Goal: Transaction & Acquisition: Purchase product/service

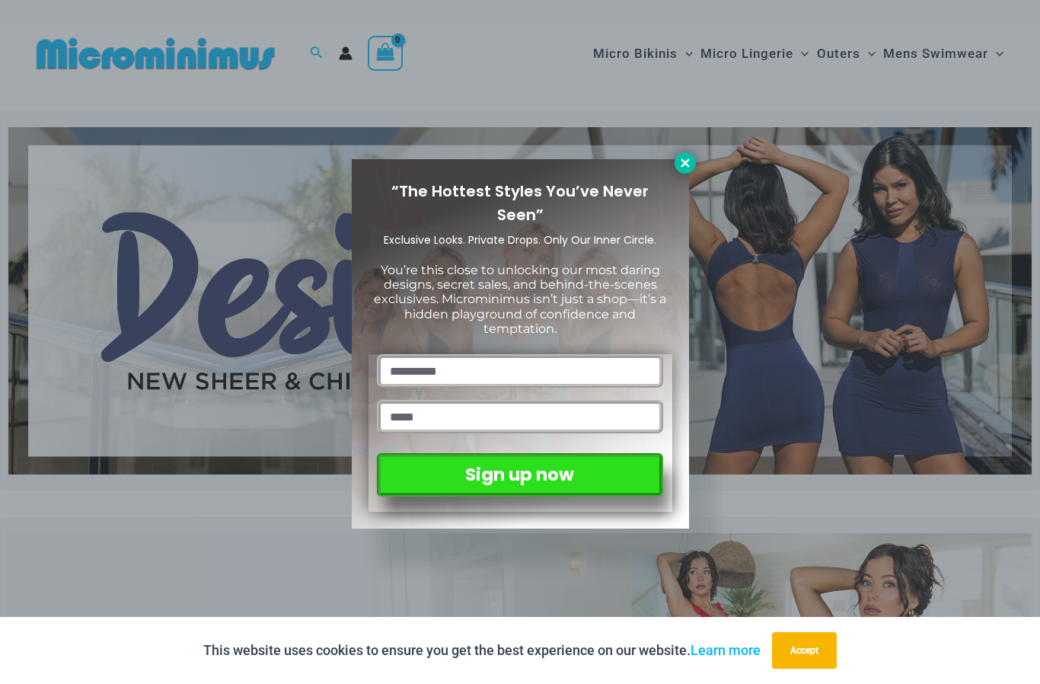
click at [686, 165] on icon at bounding box center [685, 162] width 8 height 8
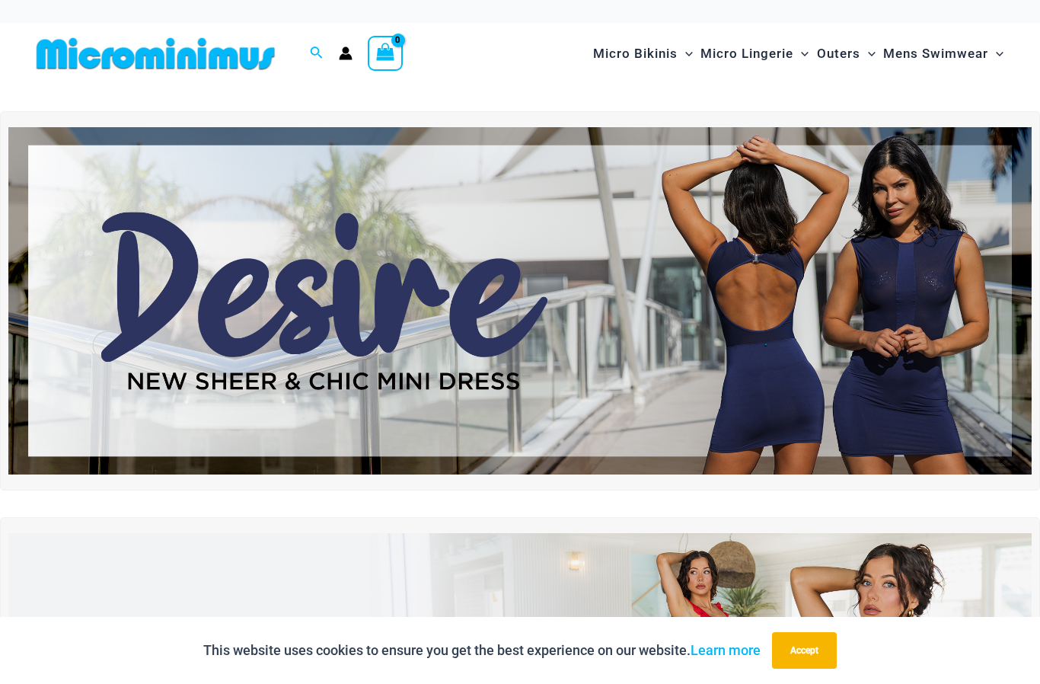
click at [640, 315] on img at bounding box center [519, 301] width 1023 height 348
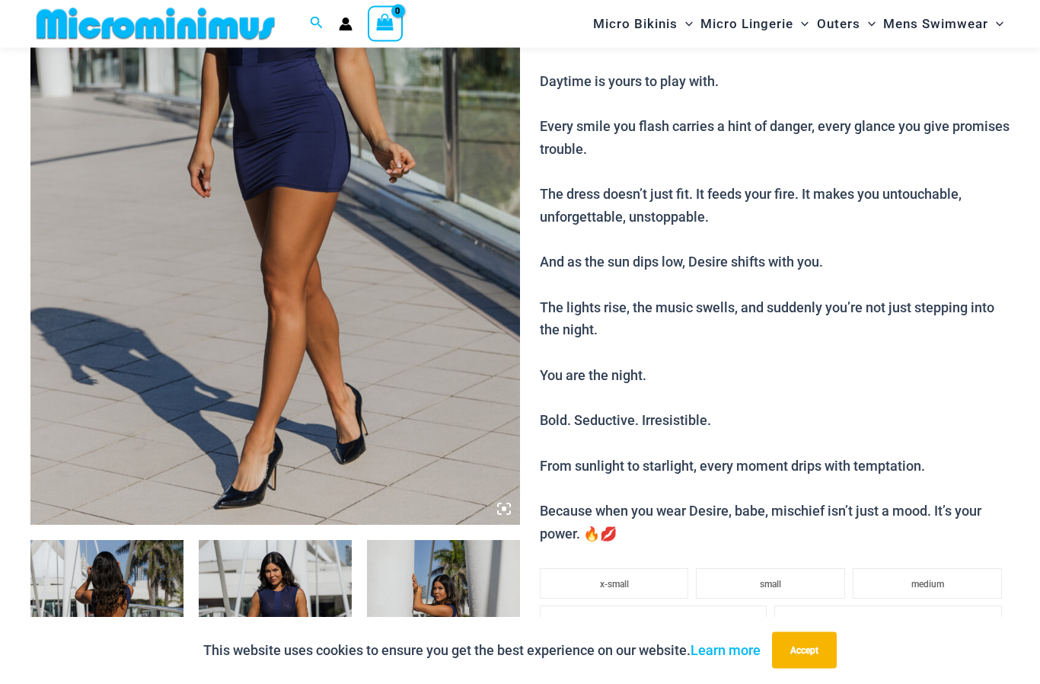
click at [500, 511] on icon at bounding box center [504, 510] width 14 height 14
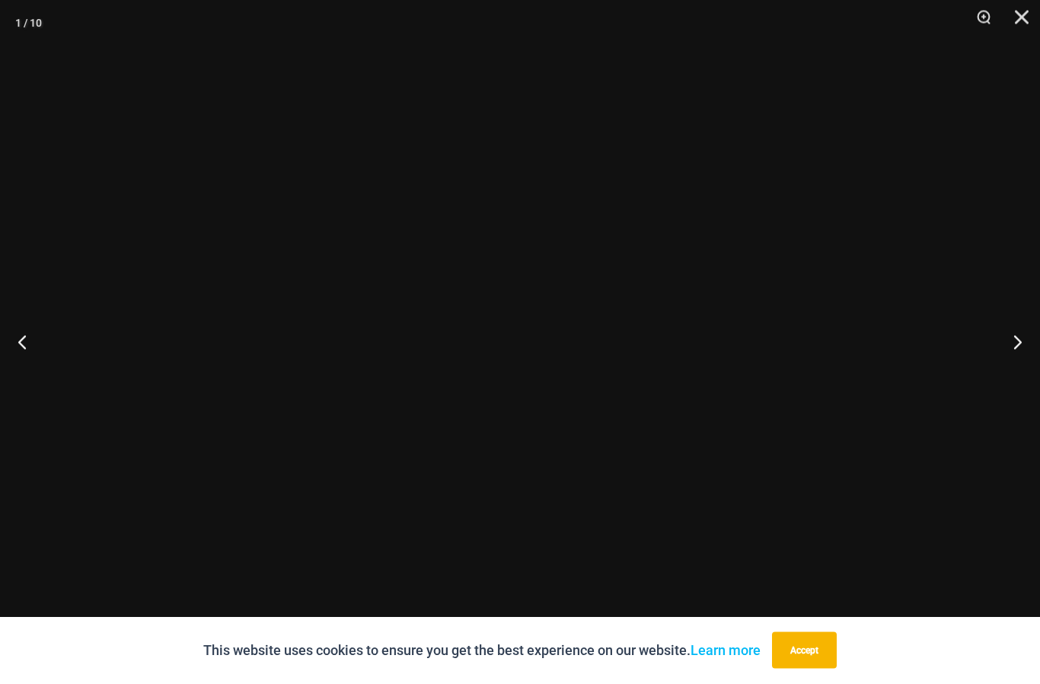
scroll to position [349, 0]
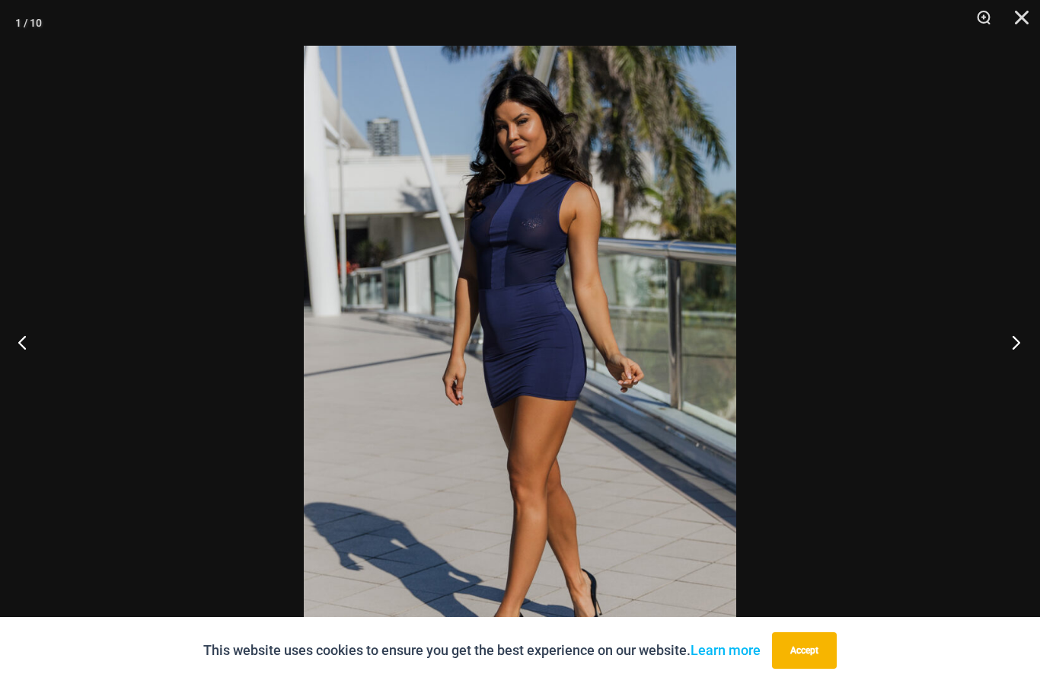
click at [1017, 369] on button "Next" at bounding box center [1011, 342] width 57 height 76
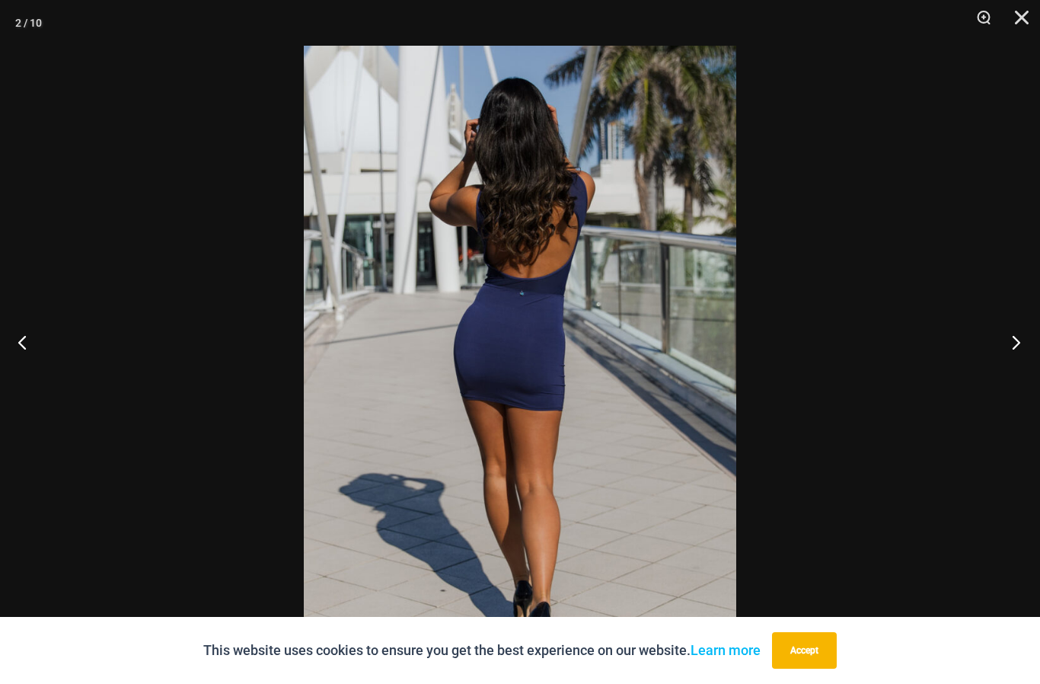
click at [1019, 369] on button "Next" at bounding box center [1011, 342] width 57 height 76
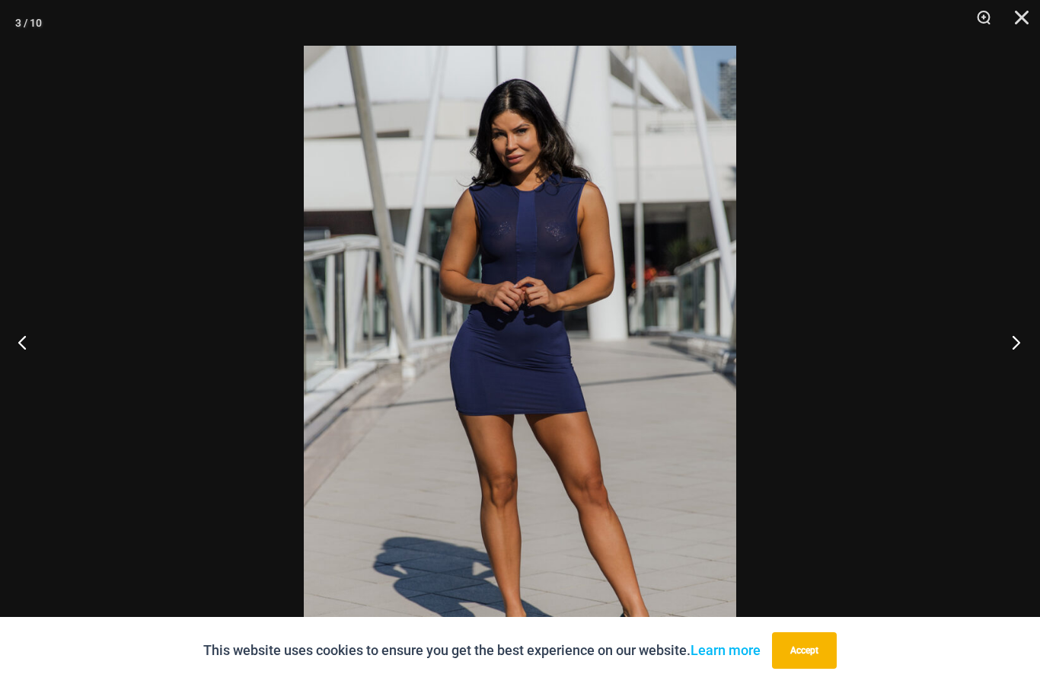
click at [1017, 369] on button "Next" at bounding box center [1011, 342] width 57 height 76
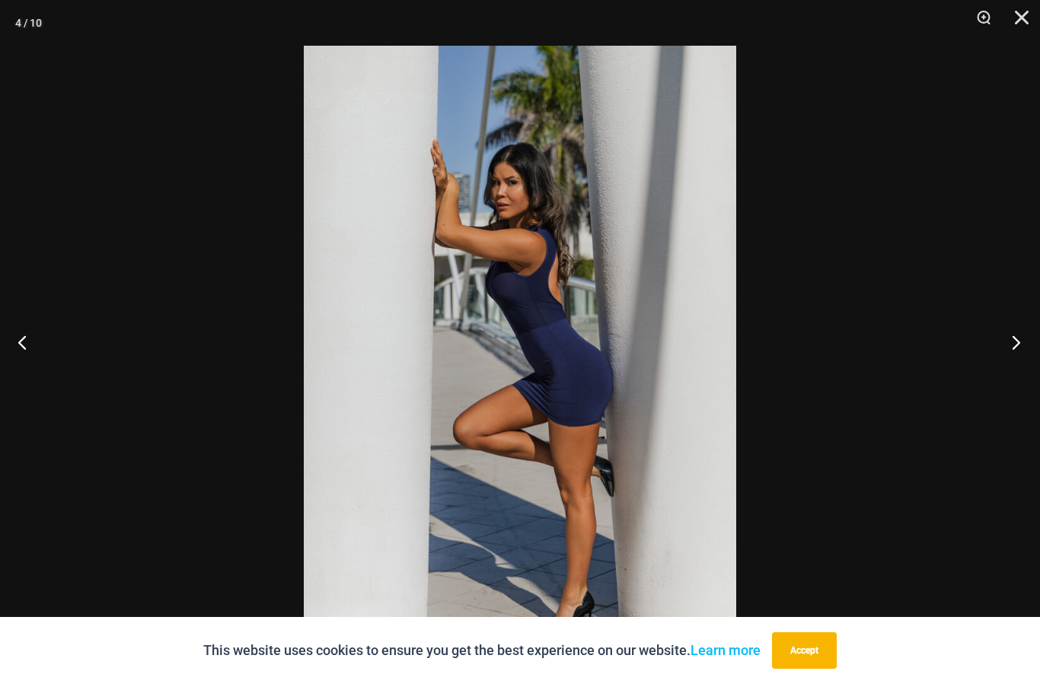
click at [1019, 372] on button "Next" at bounding box center [1011, 342] width 57 height 76
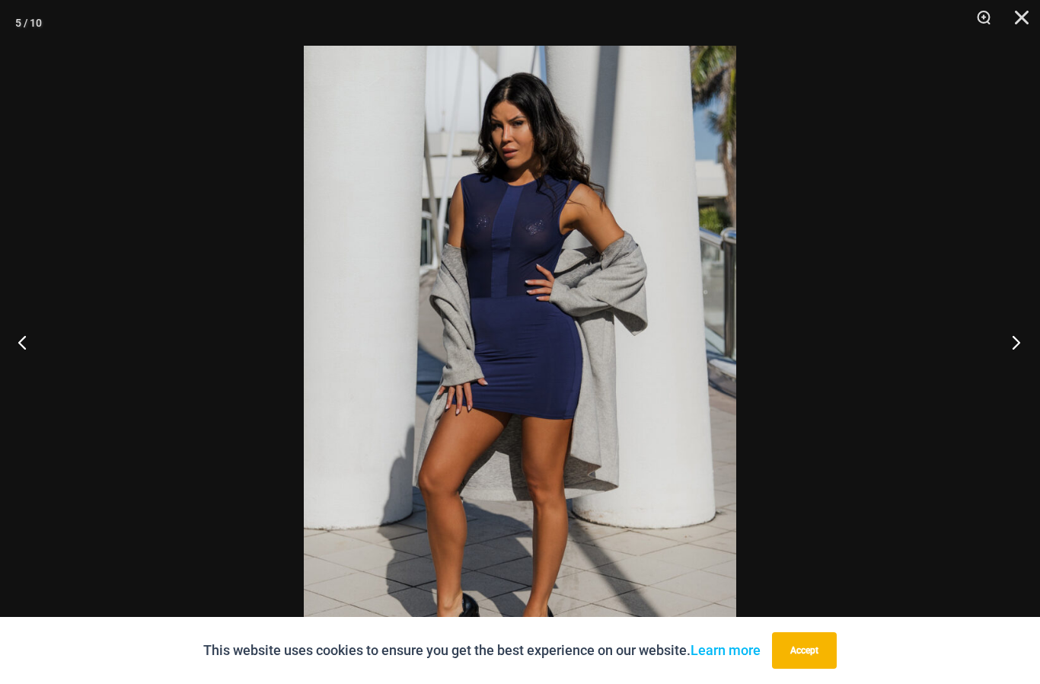
click at [1021, 369] on button "Next" at bounding box center [1011, 342] width 57 height 76
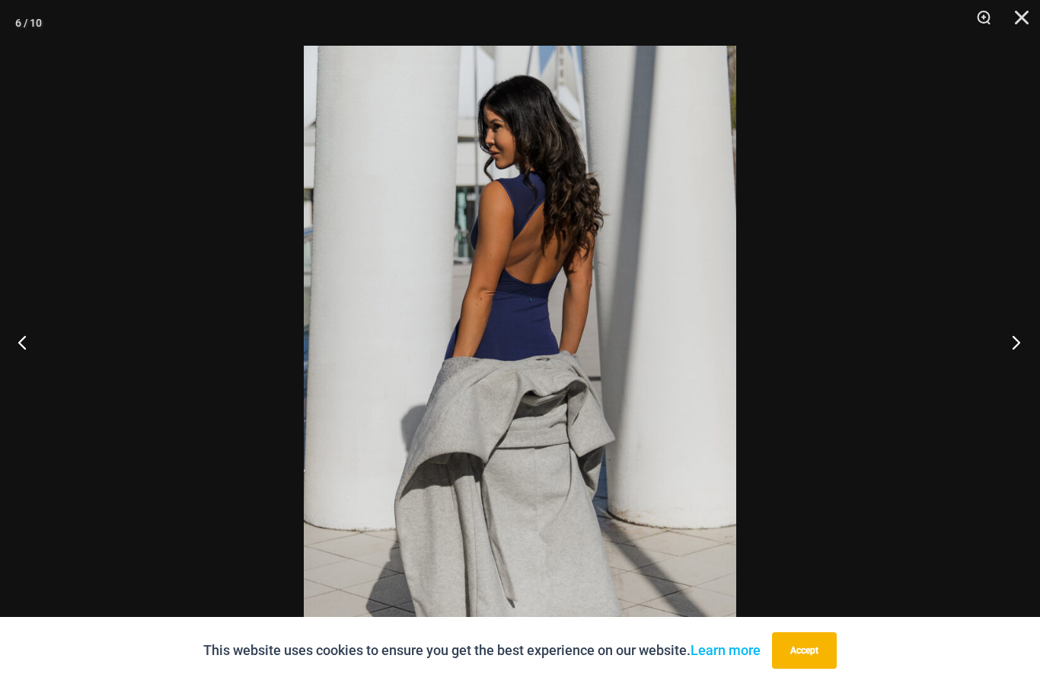
click at [1022, 372] on button "Next" at bounding box center [1011, 342] width 57 height 76
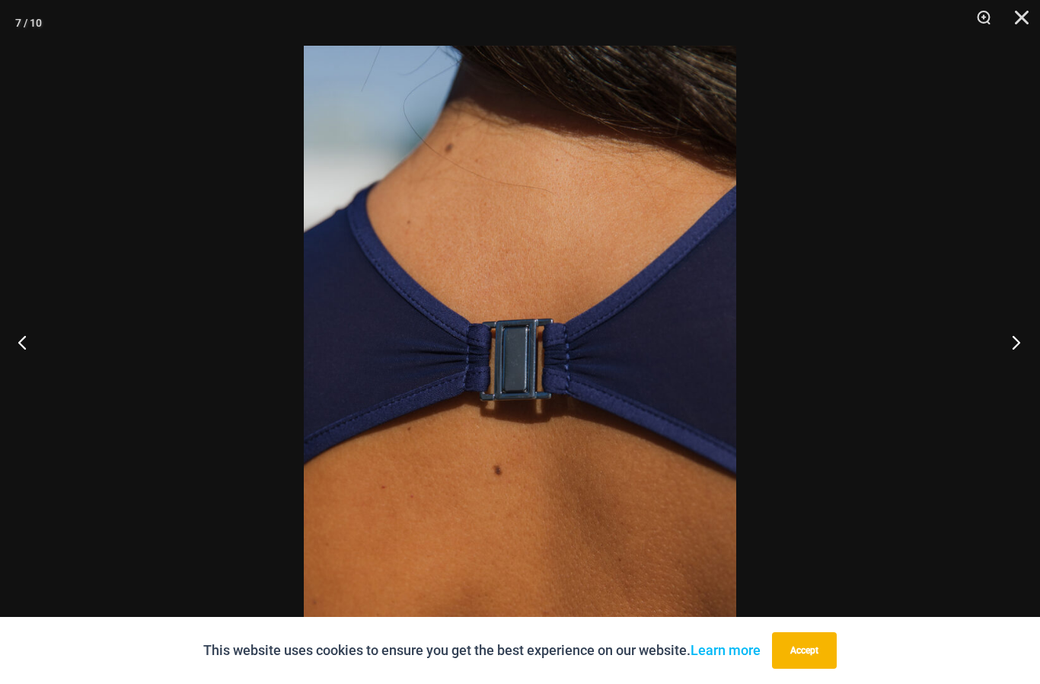
click at [1024, 370] on button "Next" at bounding box center [1011, 342] width 57 height 76
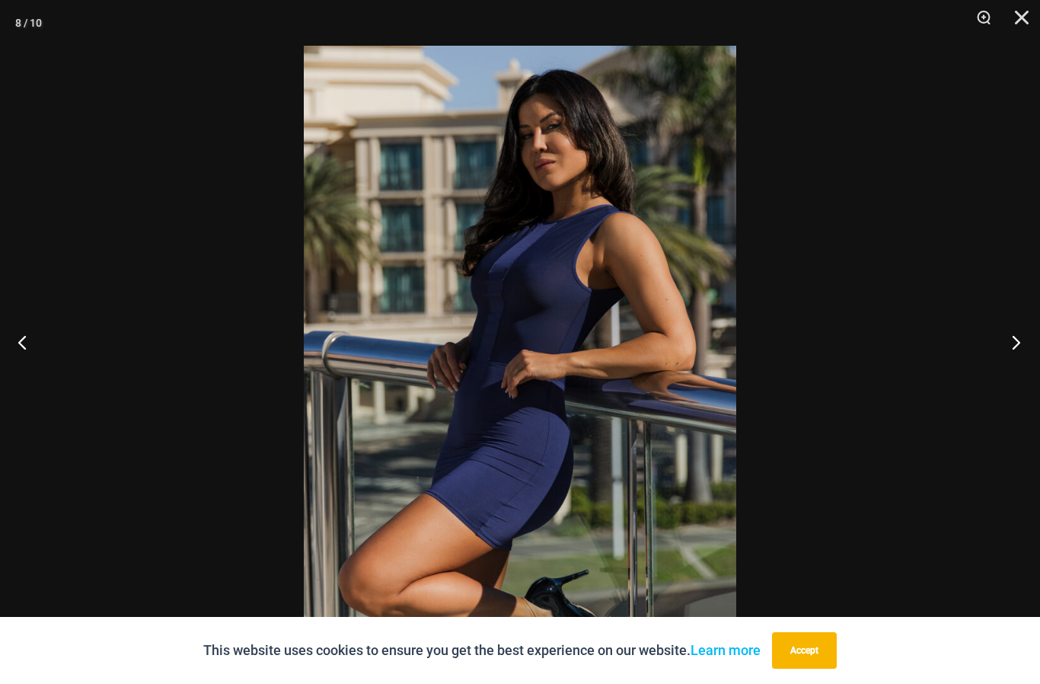
click at [1030, 369] on button "Next" at bounding box center [1011, 342] width 57 height 76
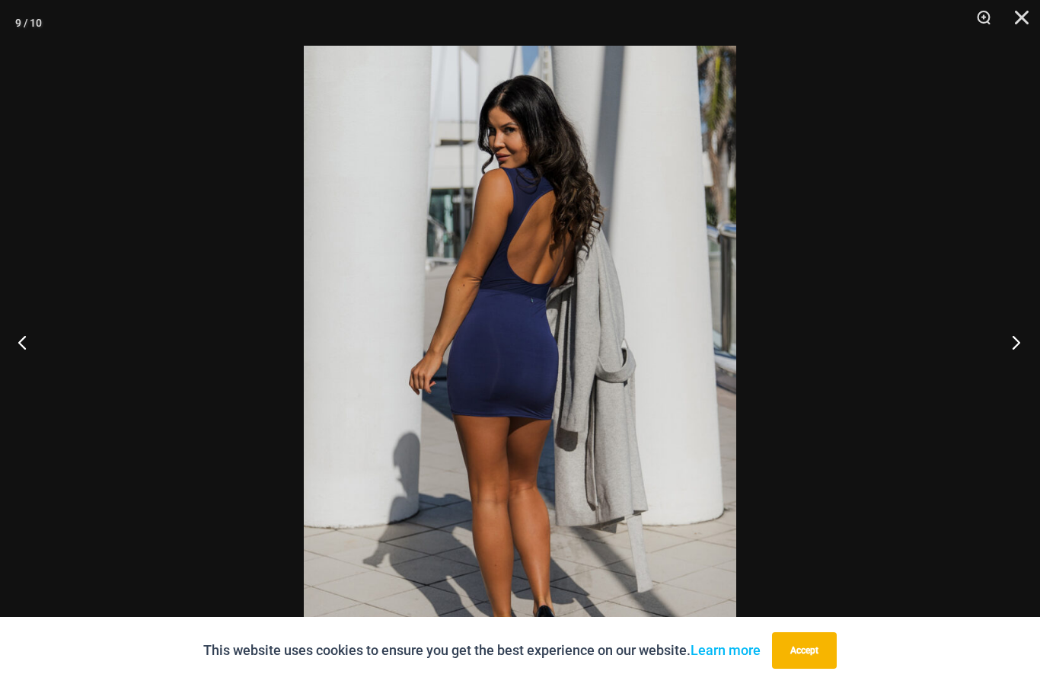
click at [1032, 369] on button "Next" at bounding box center [1011, 342] width 57 height 76
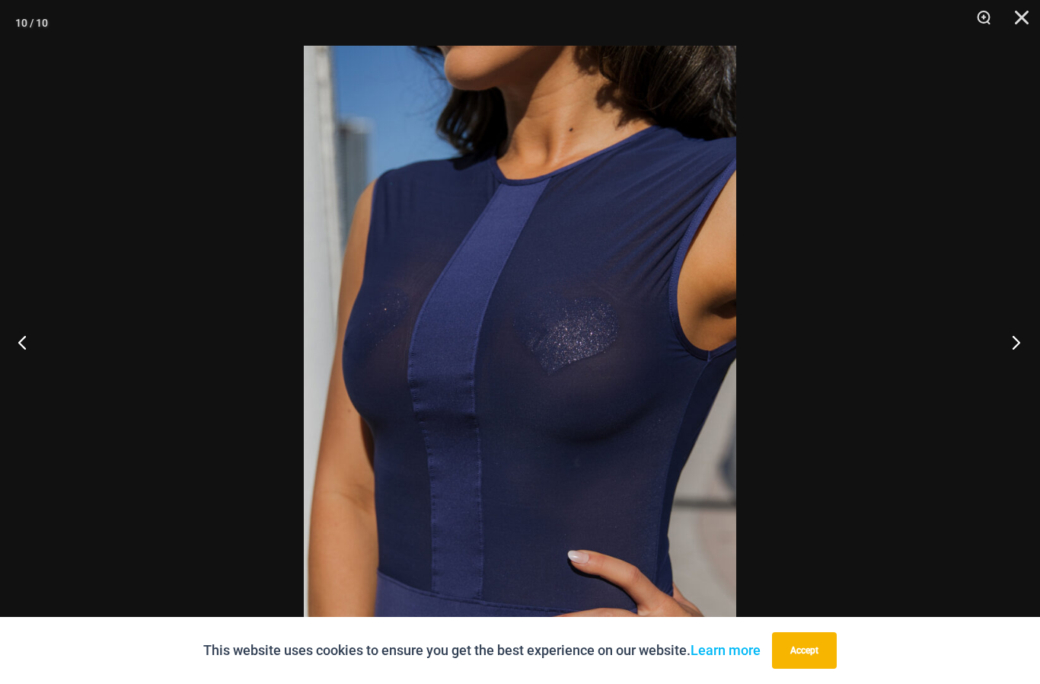
click at [1035, 369] on button "Next" at bounding box center [1011, 342] width 57 height 76
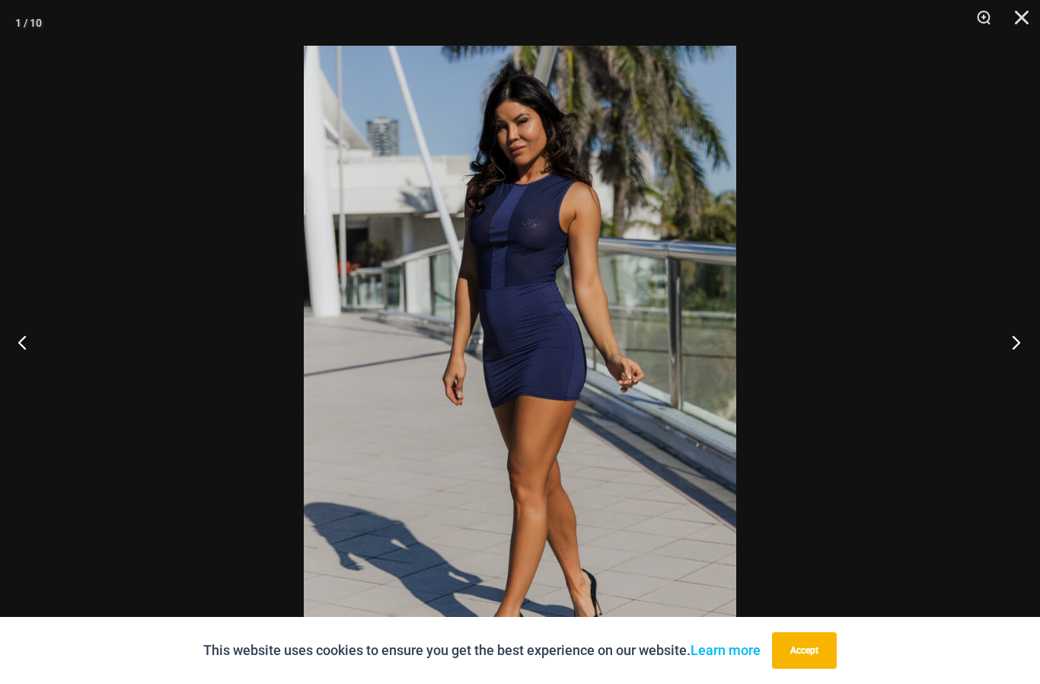
click at [1033, 369] on button "Next" at bounding box center [1011, 342] width 57 height 76
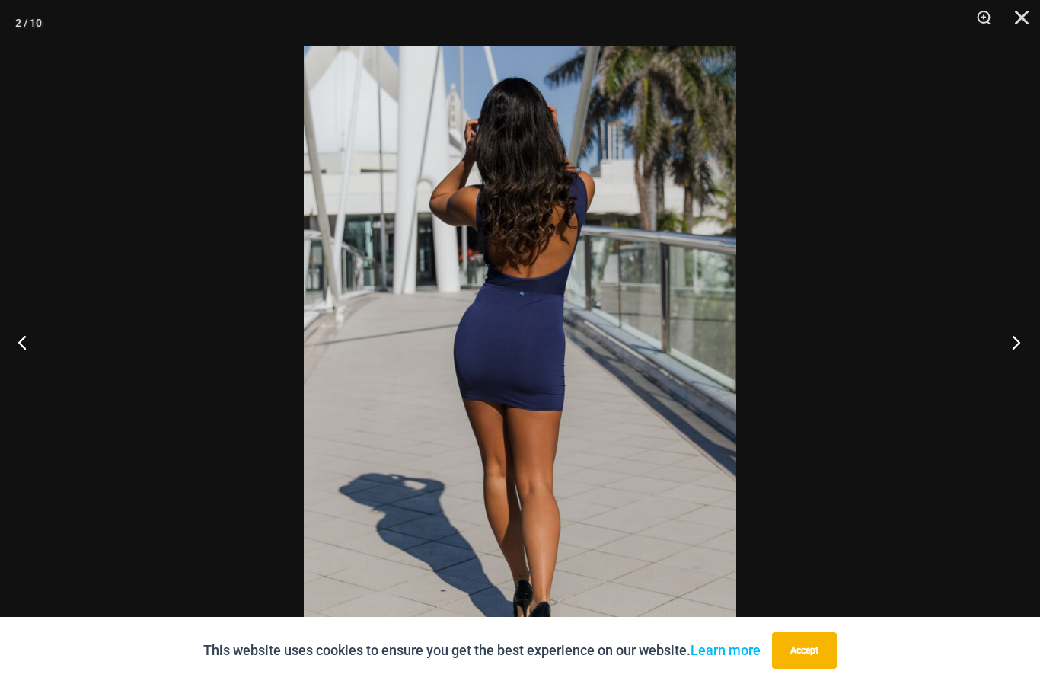
click at [1034, 372] on button "Next" at bounding box center [1011, 342] width 57 height 76
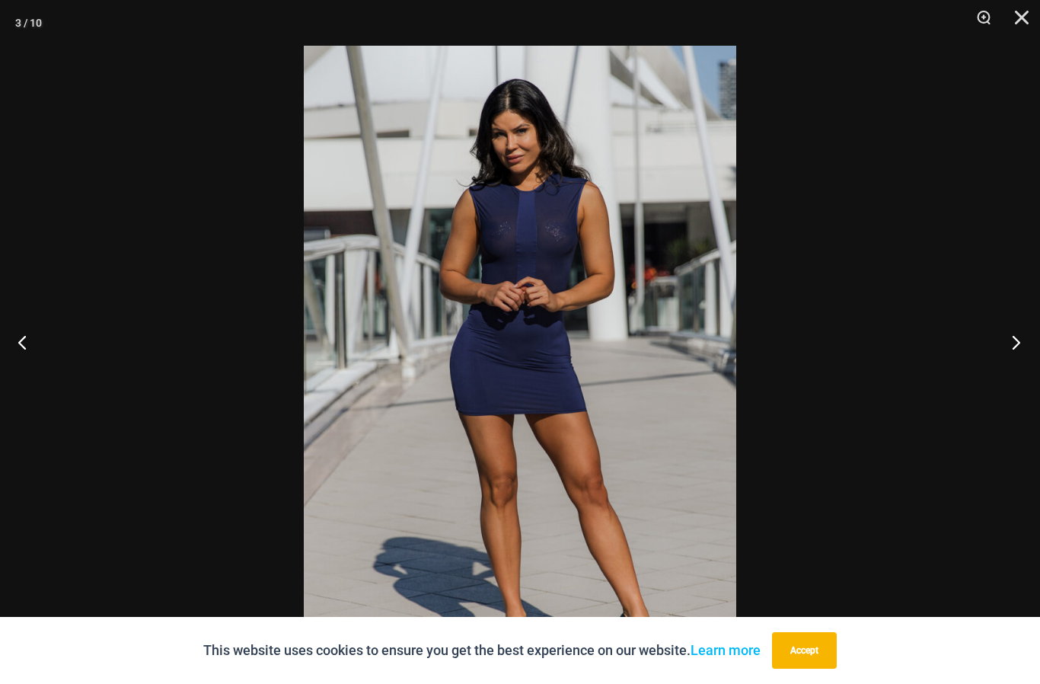
click at [1033, 371] on button "Next" at bounding box center [1011, 342] width 57 height 76
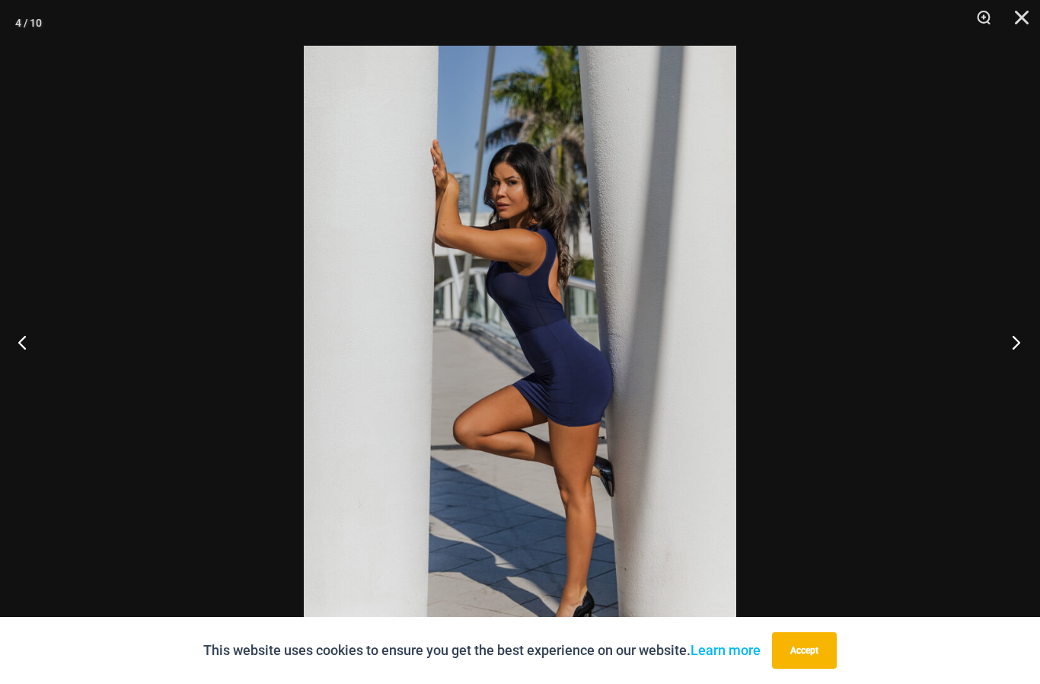
click at [1033, 372] on button "Next" at bounding box center [1011, 342] width 57 height 76
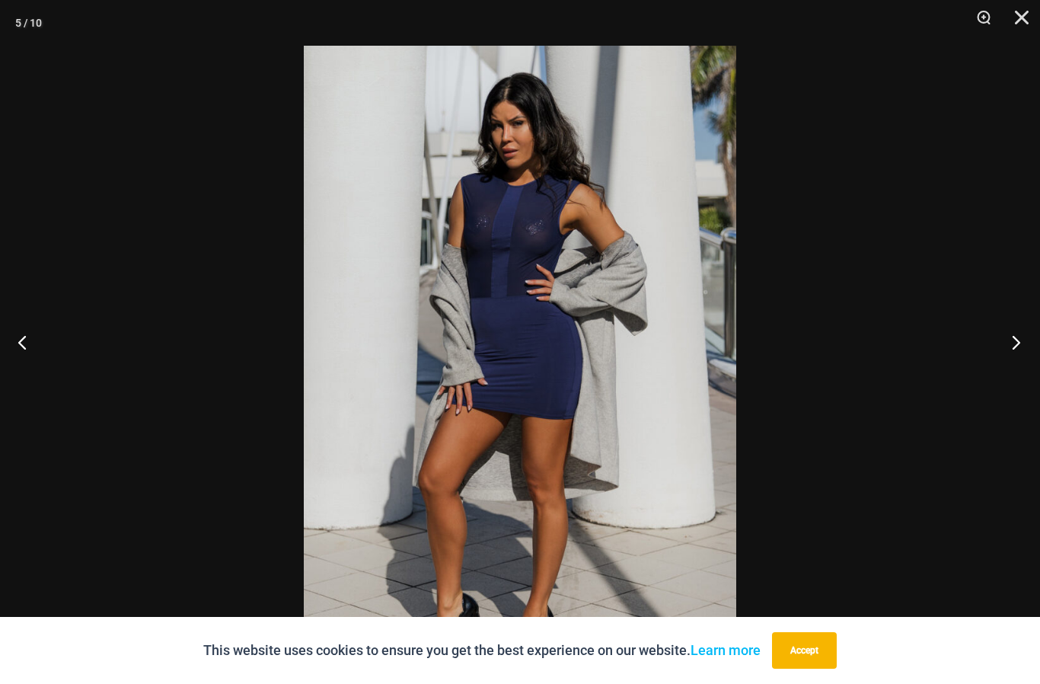
click at [1033, 372] on button "Next" at bounding box center [1011, 342] width 57 height 76
click at [1034, 371] on button "Next" at bounding box center [1011, 342] width 57 height 76
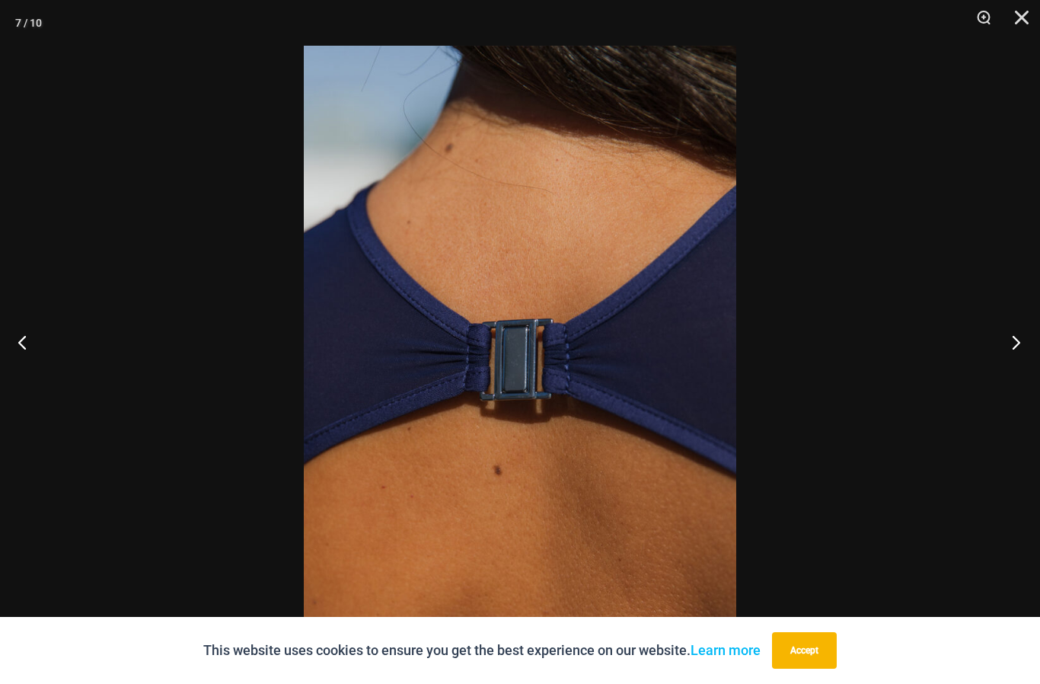
click at [1034, 371] on button "Next" at bounding box center [1011, 342] width 57 height 76
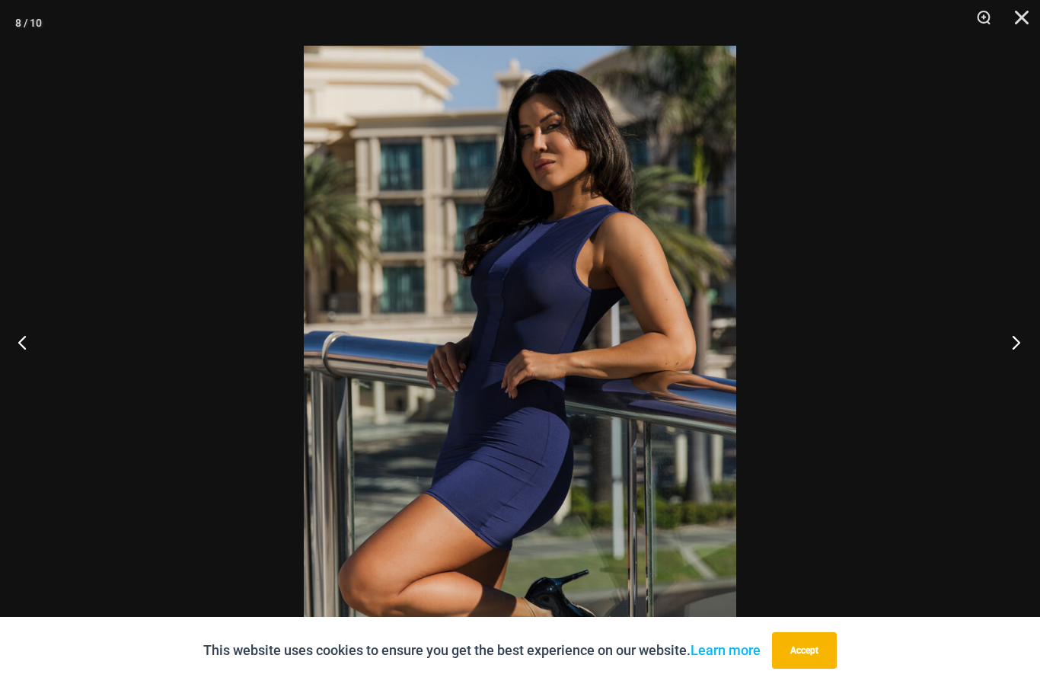
click at [1035, 372] on button "Next" at bounding box center [1011, 342] width 57 height 76
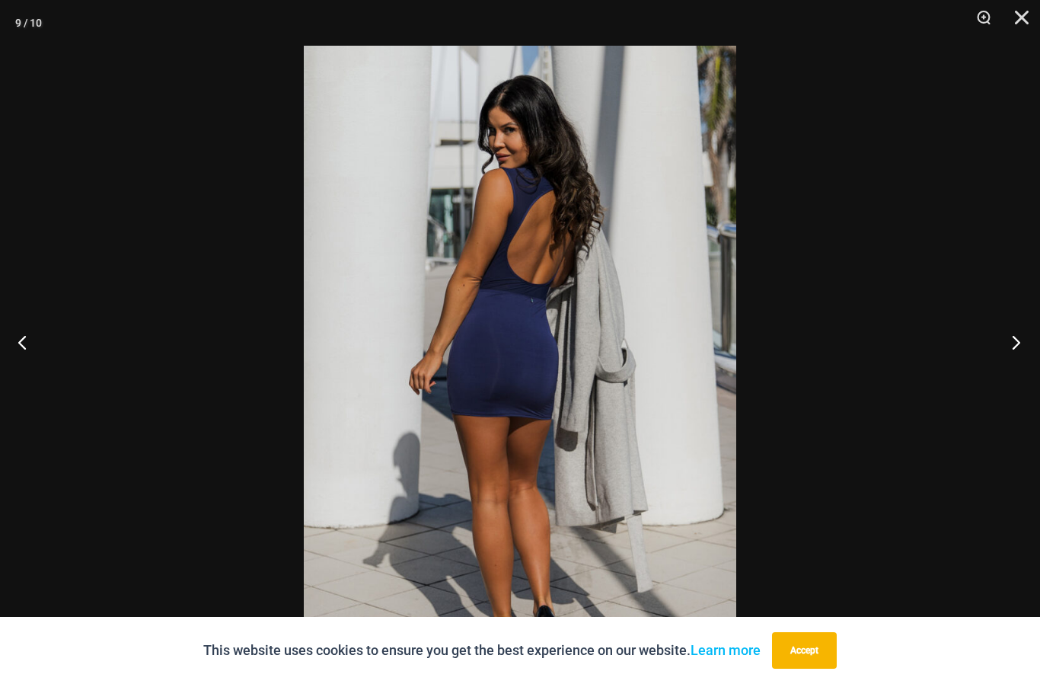
click at [1034, 372] on button "Next" at bounding box center [1011, 342] width 57 height 76
click at [1036, 372] on button "Next" at bounding box center [1011, 342] width 57 height 76
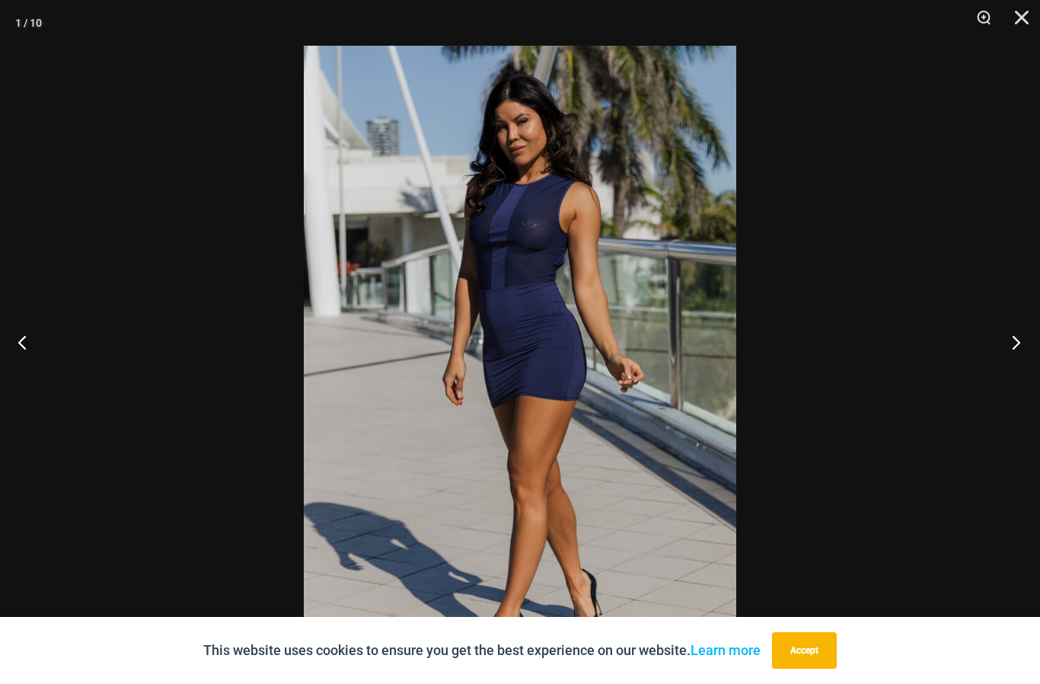
click at [1036, 371] on button "Next" at bounding box center [1011, 342] width 57 height 76
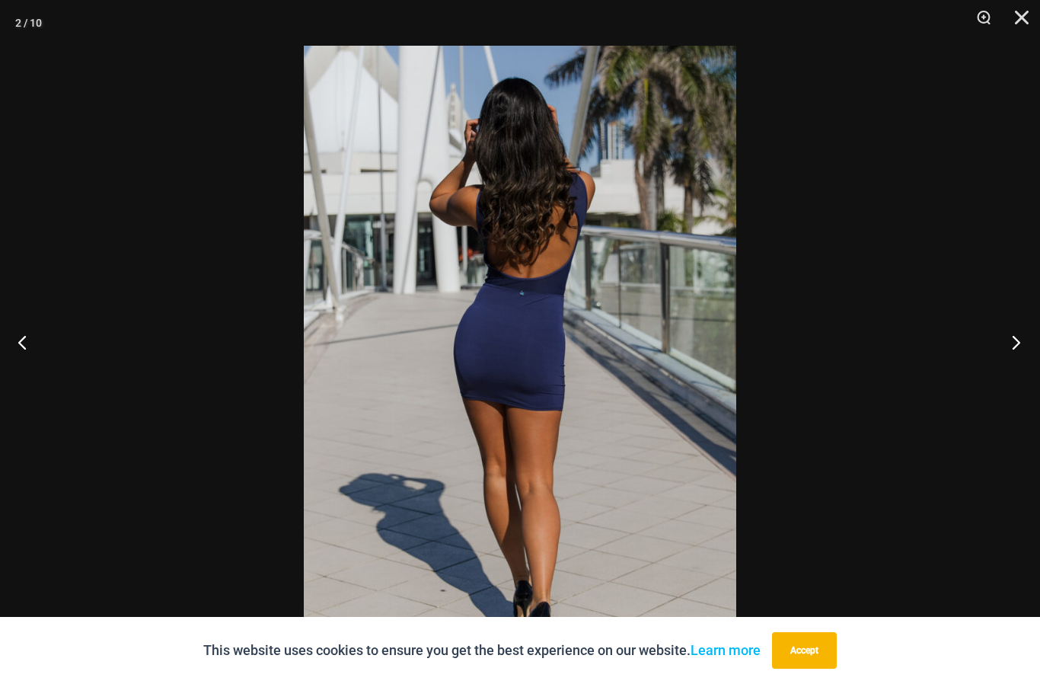
click at [1035, 372] on button "Next" at bounding box center [1011, 342] width 57 height 76
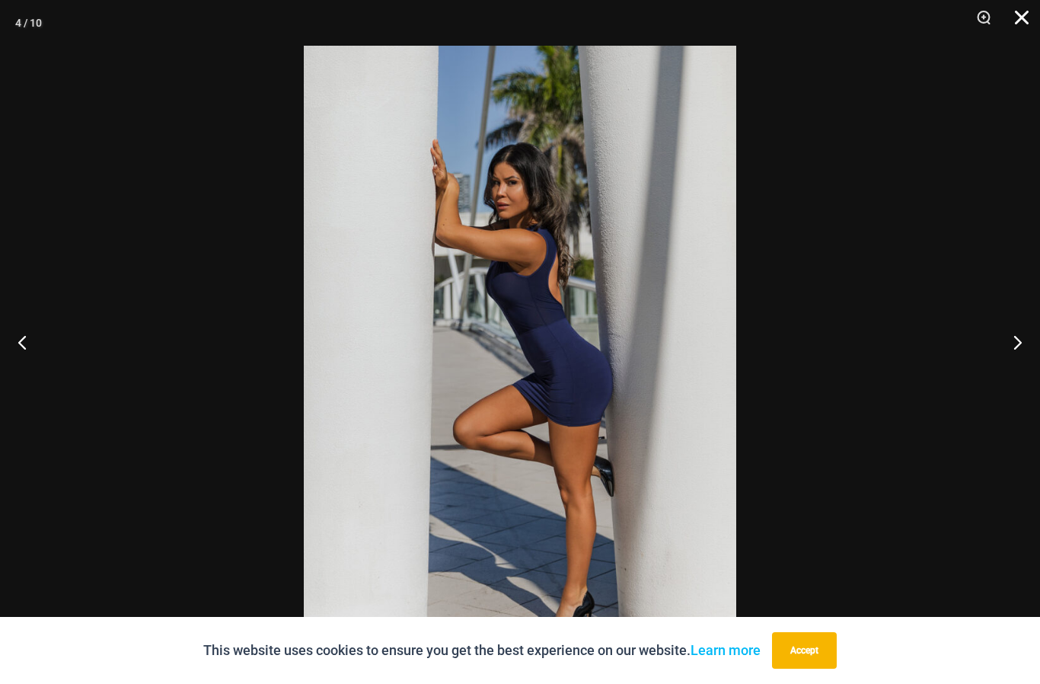
click at [1010, 21] on button "Close" at bounding box center [1017, 23] width 38 height 46
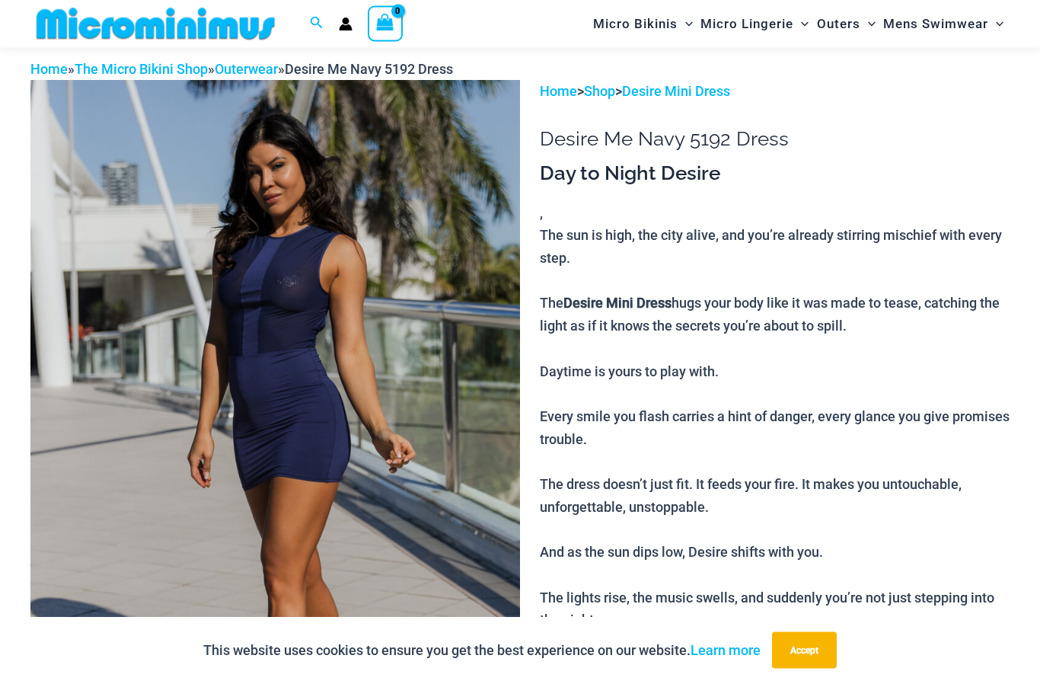
scroll to position [0, 0]
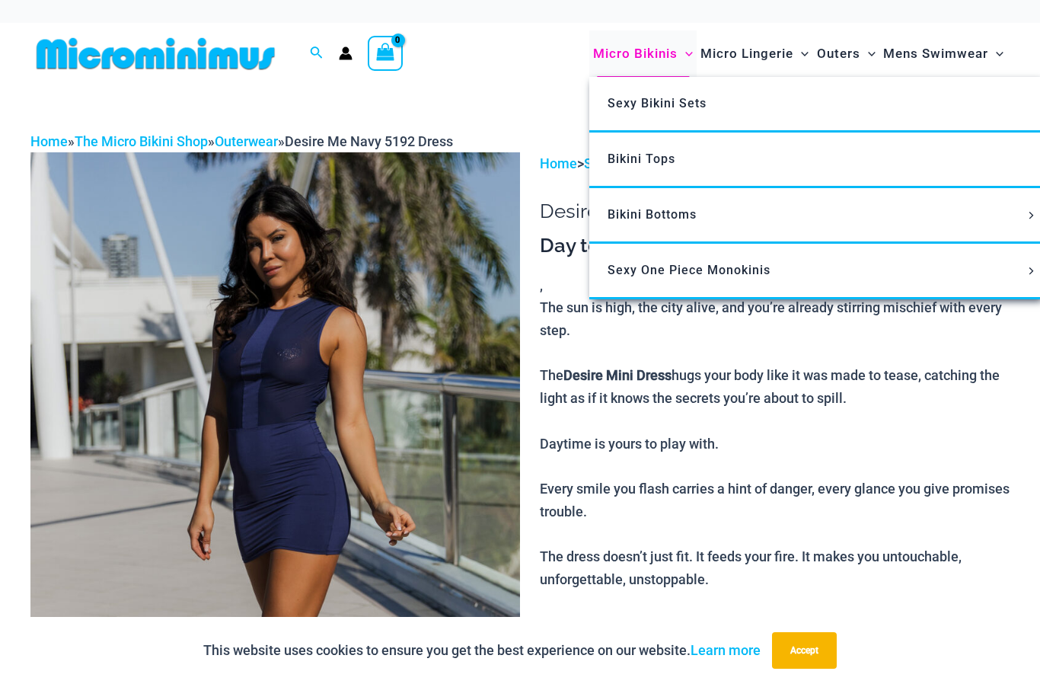
click at [644, 53] on span "Micro Bikinis" at bounding box center [635, 53] width 85 height 39
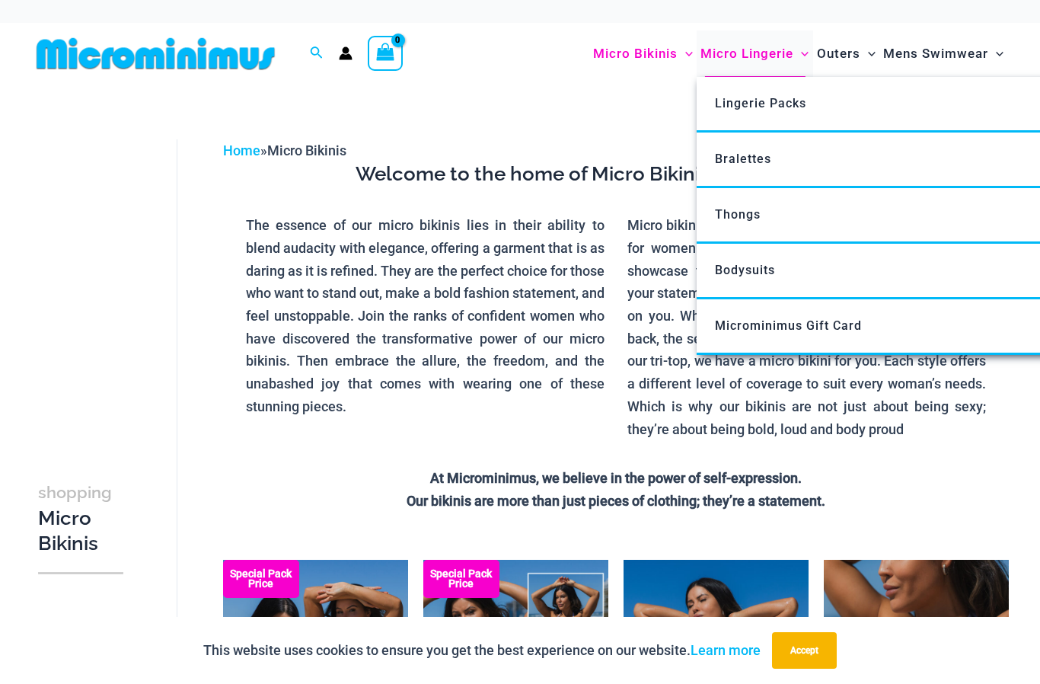
click at [747, 53] on span "Micro Lingerie" at bounding box center [747, 53] width 93 height 39
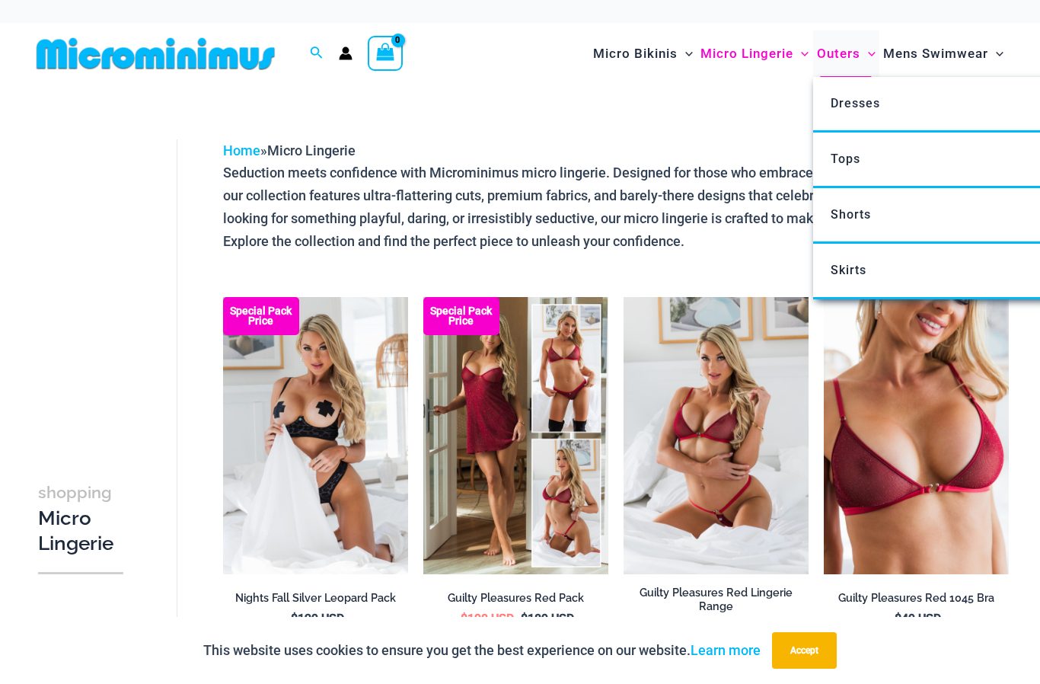
click at [844, 54] on span "Outers" at bounding box center [838, 53] width 43 height 39
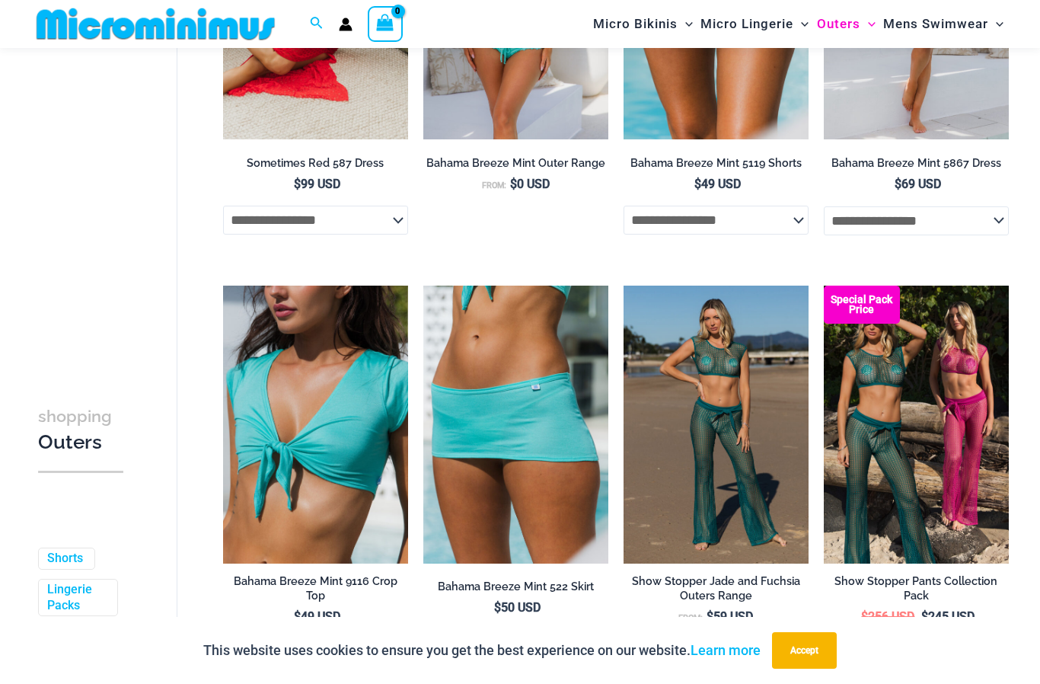
scroll to position [419, 0]
